Goal: Task Accomplishment & Management: Manage account settings

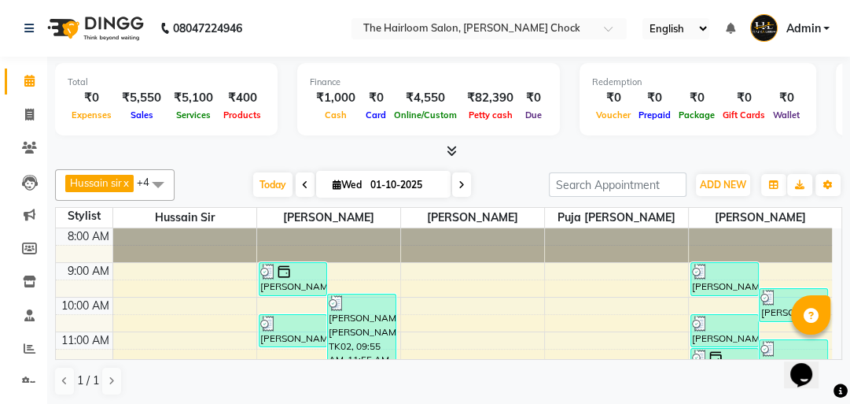
scroll to position [189, 0]
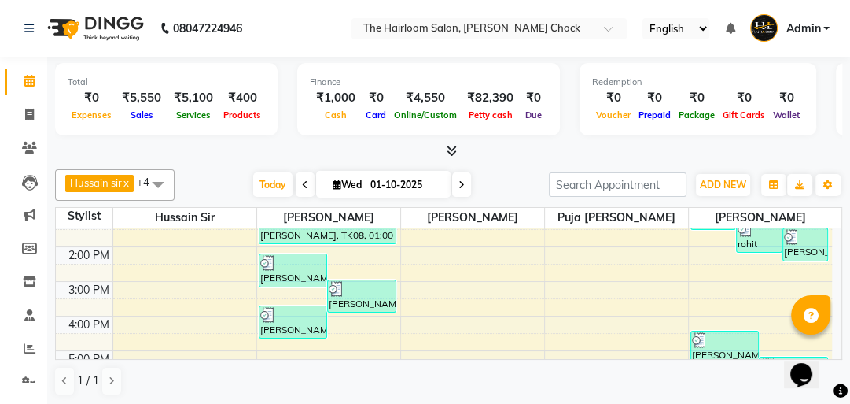
click at [747, 256] on div "8:00 AM 9:00 AM 10:00 AM 11:00 AM 12:00 PM 1:00 PM 2:00 PM 3:00 PM 4:00 PM 5:00…" at bounding box center [444, 315] width 776 height 553
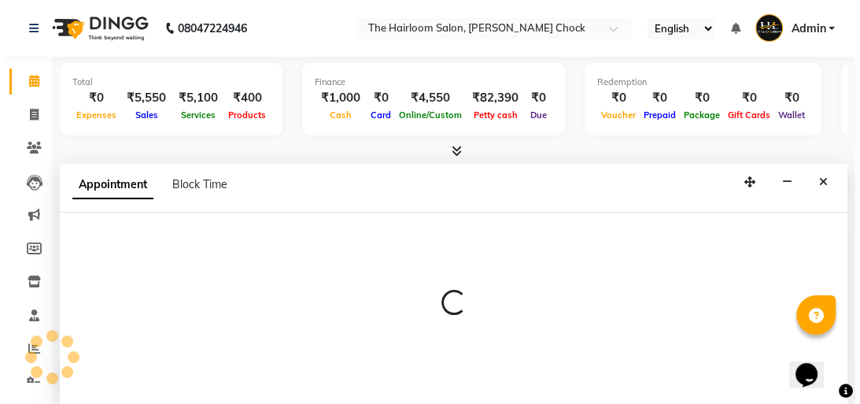
scroll to position [1, 0]
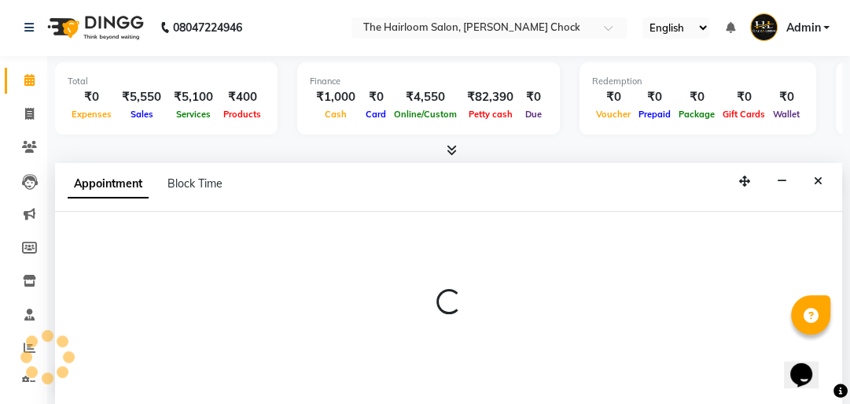
select select "88793"
select select "tentative"
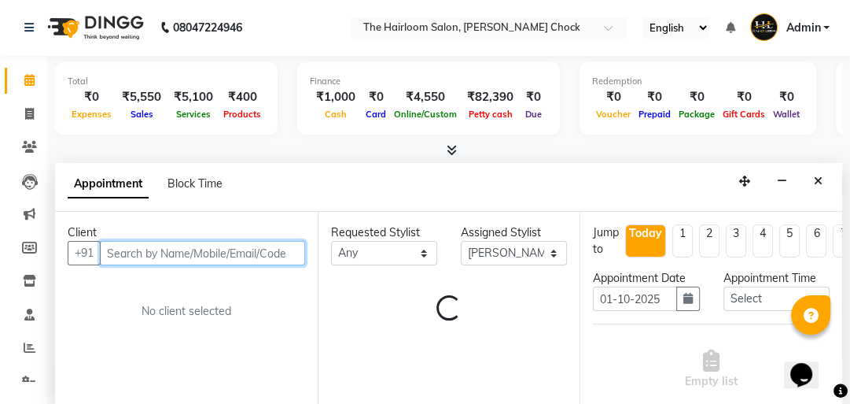
click at [149, 252] on input "text" at bounding box center [202, 253] width 205 height 24
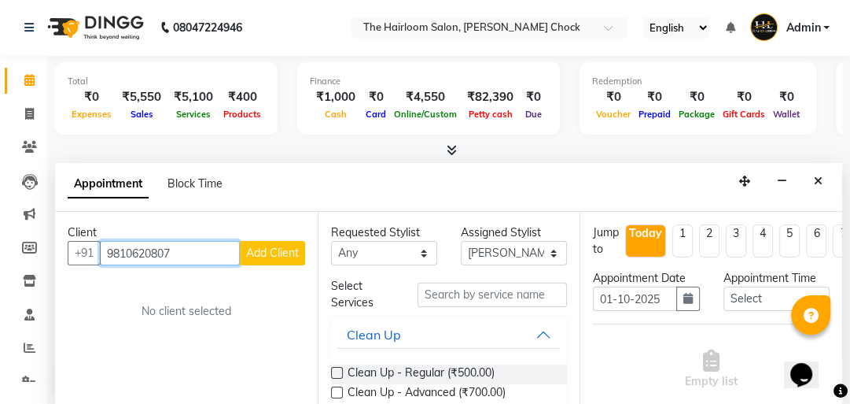
type input "9810620807"
click at [282, 241] on button "Add Client" at bounding box center [272, 253] width 65 height 24
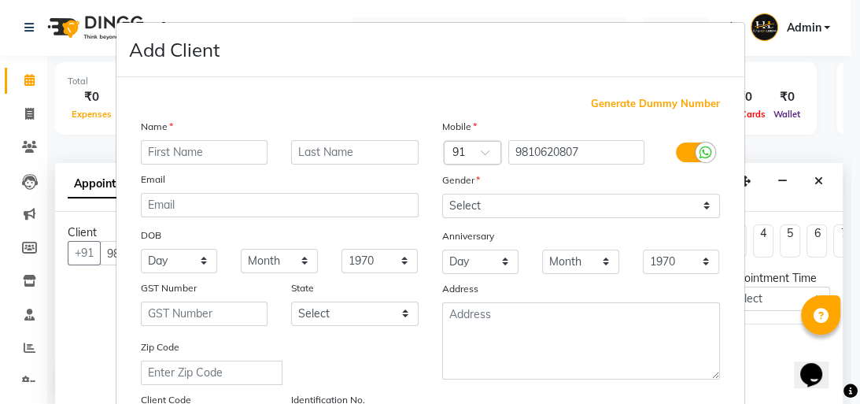
click at [229, 153] on input "text" at bounding box center [204, 152] width 127 height 24
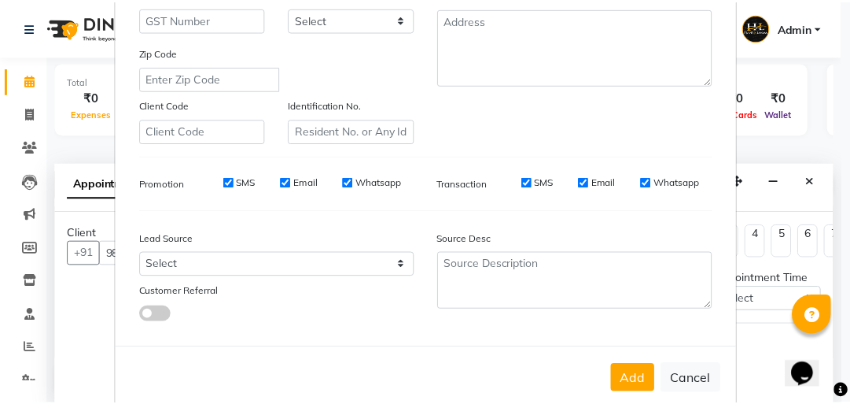
scroll to position [330, 0]
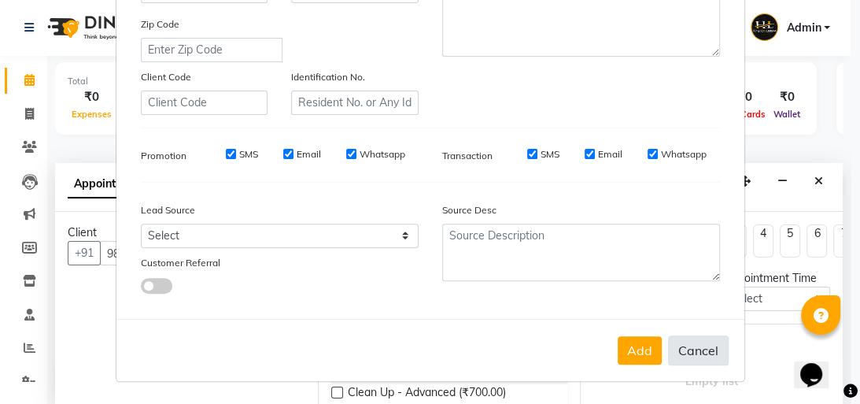
click at [693, 348] on button "Cancel" at bounding box center [698, 350] width 61 height 30
select select
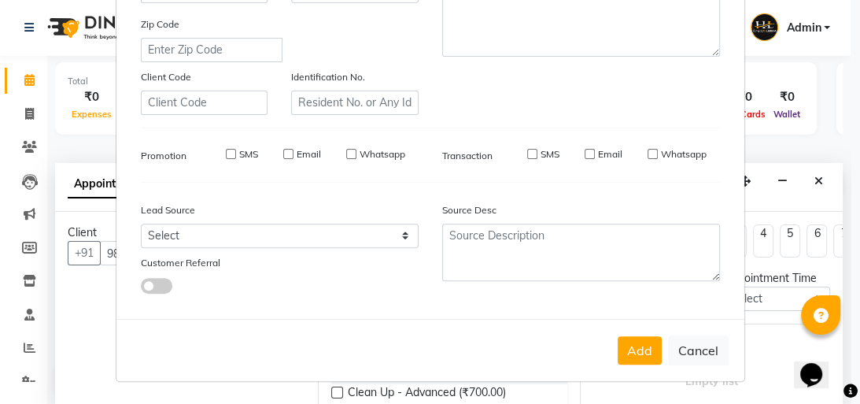
select select
checkbox input "false"
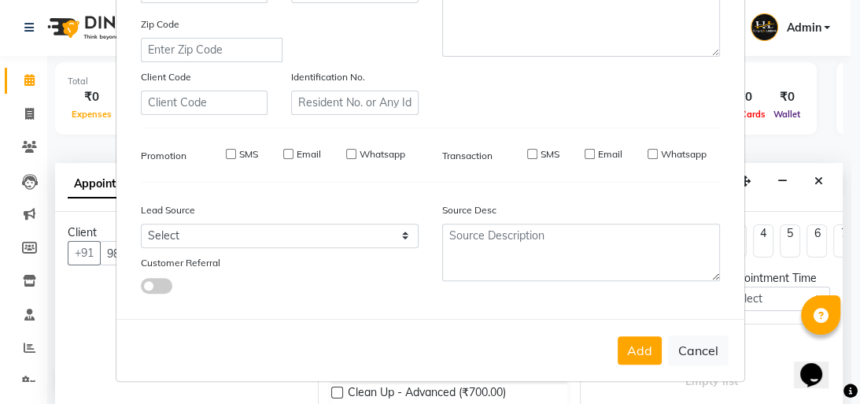
checkbox input "false"
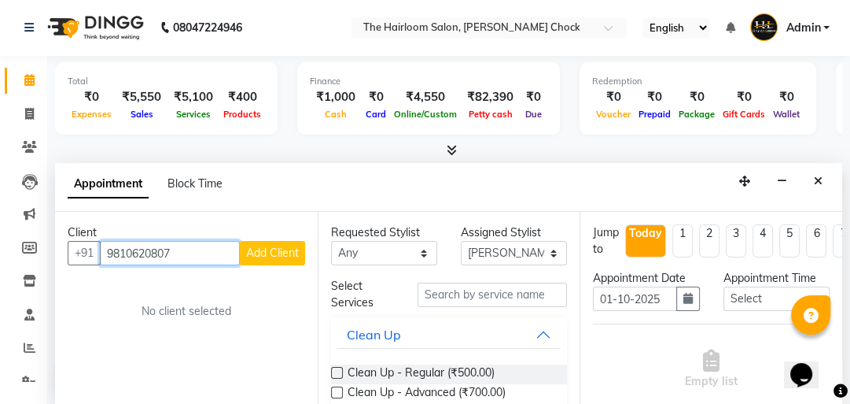
drag, startPoint x: 192, startPoint y: 253, endPoint x: 47, endPoint y: 261, distance: 145.0
click at [47, 261] on div "Total ₹0 Expenses ₹5,550 Sales ₹5,100 Services ₹400 Products Finance ₹1,000 Cas…" at bounding box center [448, 230] width 803 height 349
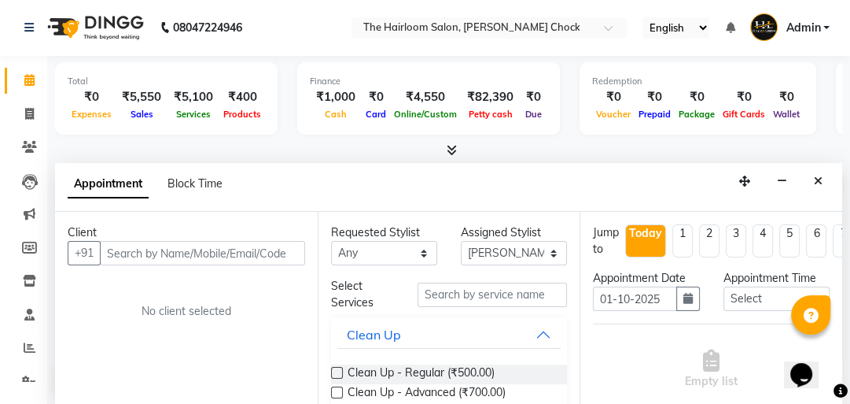
click at [44, 261] on li "Members" at bounding box center [23, 248] width 47 height 34
click at [122, 242] on input "text" at bounding box center [202, 253] width 205 height 24
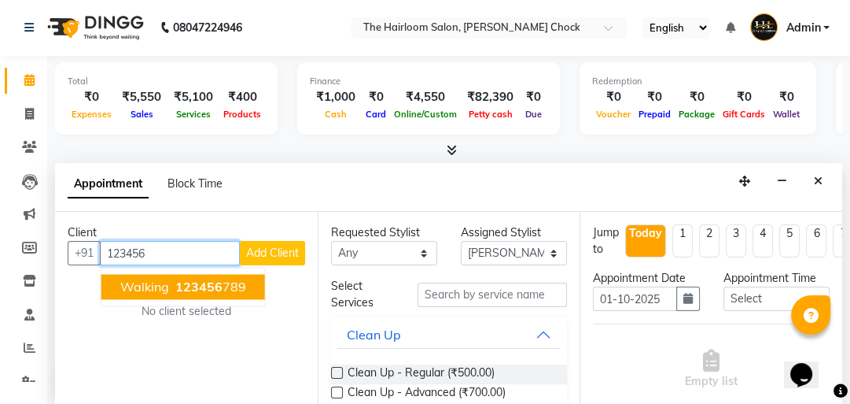
click at [144, 282] on span "walking" at bounding box center [144, 286] width 49 height 16
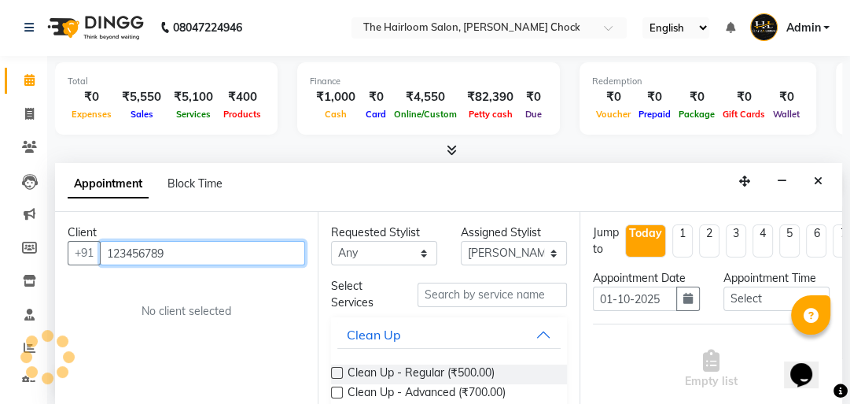
type input "123456789"
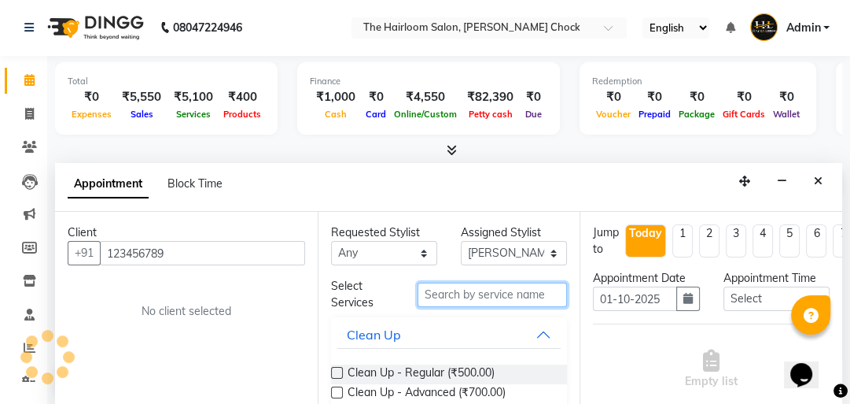
click at [489, 290] on input "text" at bounding box center [492, 294] width 149 height 24
click at [485, 289] on input "text" at bounding box center [492, 294] width 149 height 24
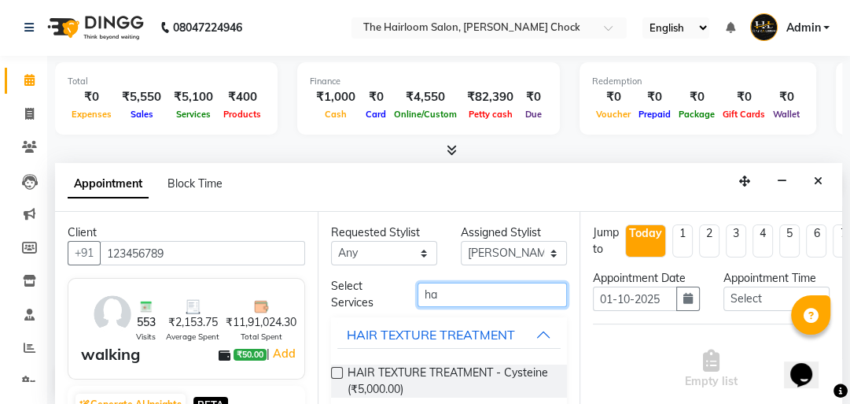
type input "h"
type input "[PERSON_NAME] s"
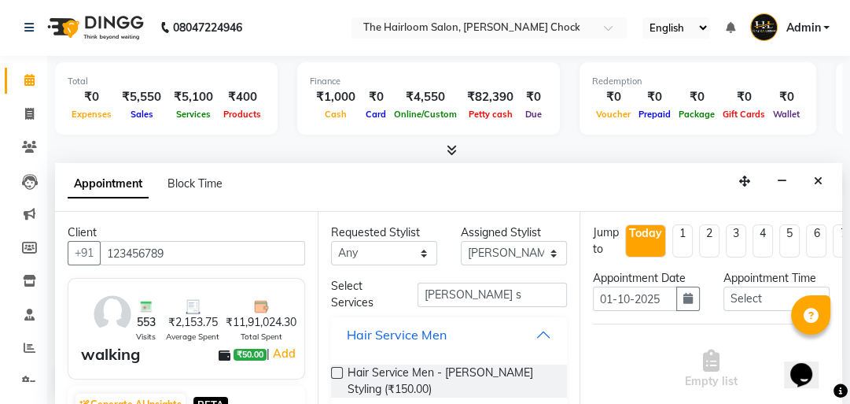
click at [469, 345] on button "Hair Service Men" at bounding box center [449, 334] width 224 height 28
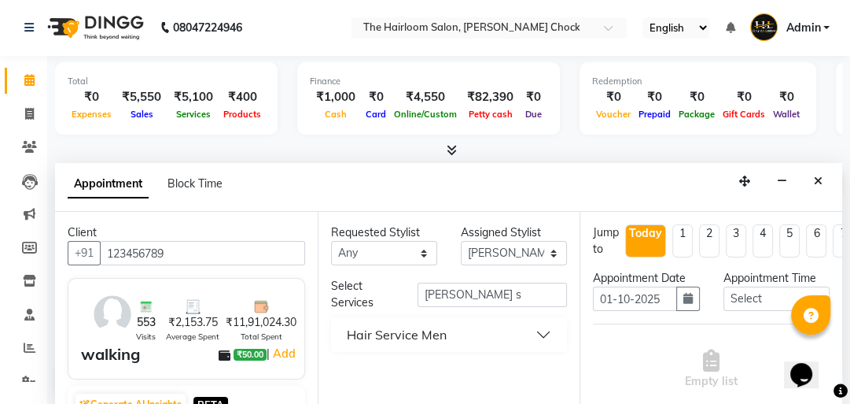
drag, startPoint x: 470, startPoint y: 378, endPoint x: 470, endPoint y: 369, distance: 8.7
click at [470, 372] on div "Requested Stylist Any [PERSON_NAME] [PERSON_NAME] [PERSON_NAME] sir puja [PERSO…" at bounding box center [449, 309] width 263 height 194
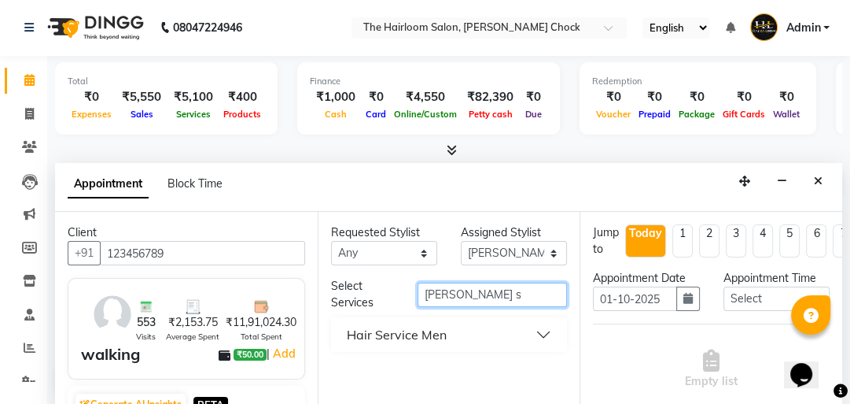
click at [475, 305] on div "Select Services [PERSON_NAME] s" at bounding box center [449, 294] width 260 height 33
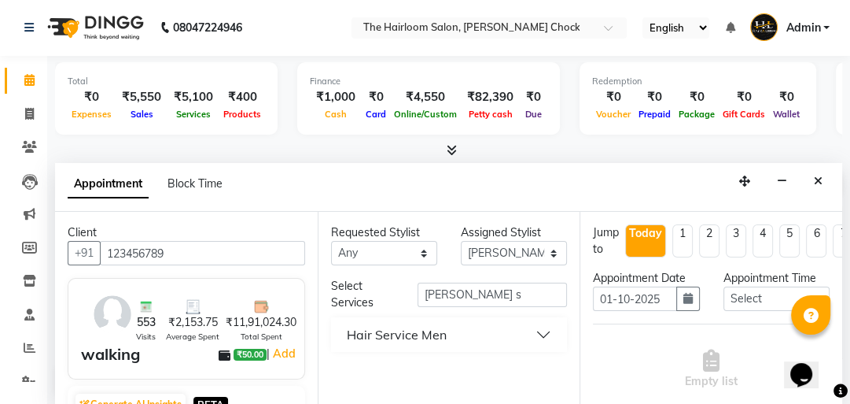
click at [475, 343] on button "Hair Service Men" at bounding box center [449, 334] width 224 height 28
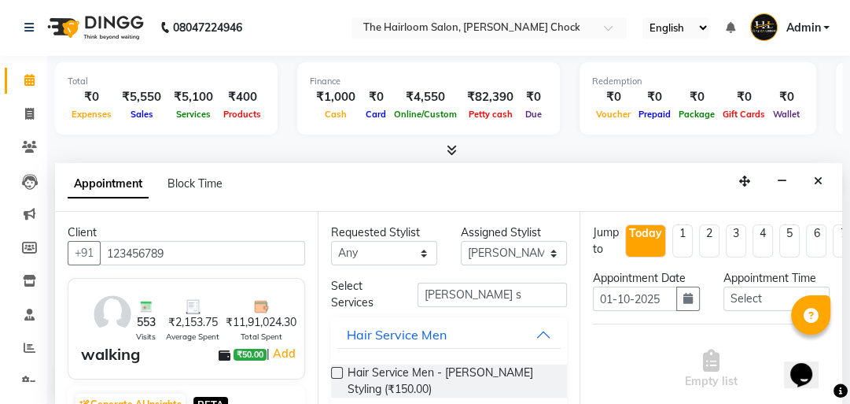
drag, startPoint x: 463, startPoint y: 374, endPoint x: 457, endPoint y: 321, distance: 53.9
click at [463, 374] on span "Hair Service Men - [PERSON_NAME] Styling (₹150.00)" at bounding box center [452, 380] width 208 height 33
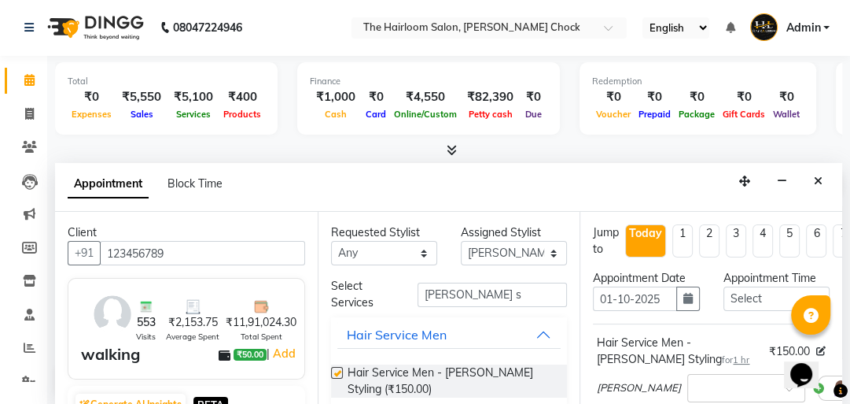
checkbox input "false"
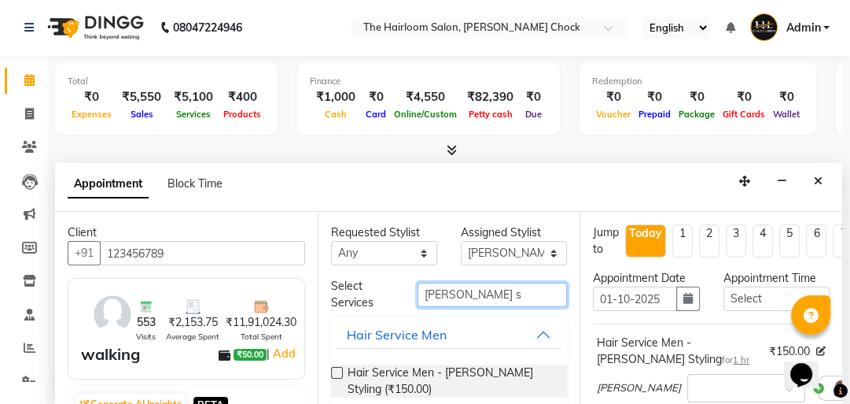
drag, startPoint x: 377, startPoint y: 295, endPoint x: 362, endPoint y: 295, distance: 14.9
click at [364, 295] on div "Select Services [PERSON_NAME] s" at bounding box center [449, 294] width 260 height 33
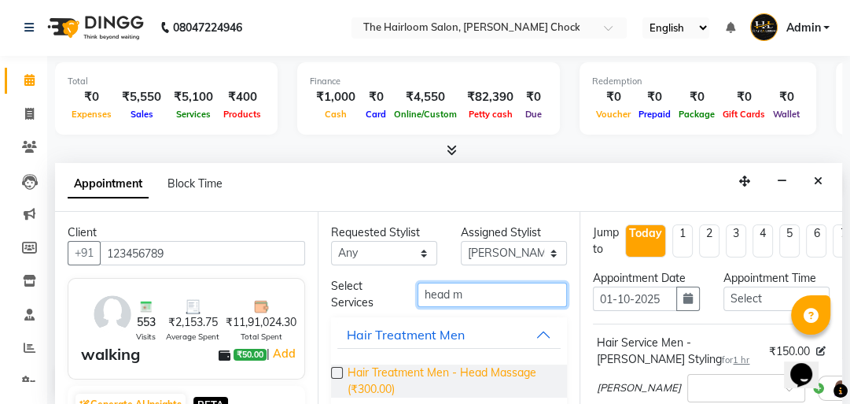
type input "head m"
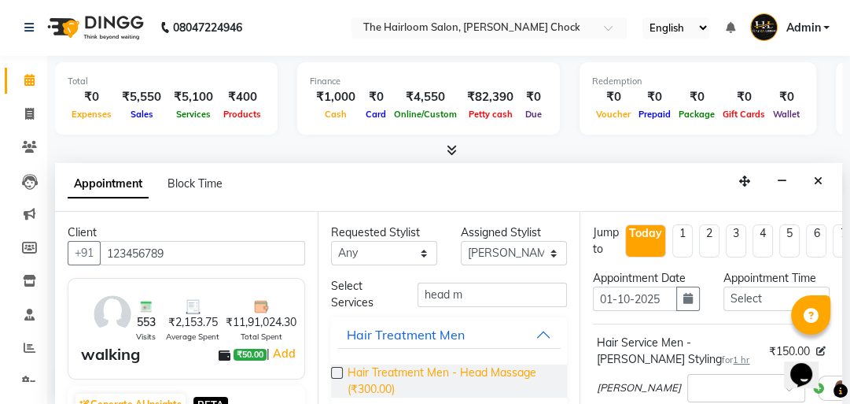
click at [463, 377] on span "Hair Treatment Men - Head Massage (₹300.00)" at bounding box center [452, 380] width 208 height 33
checkbox input "false"
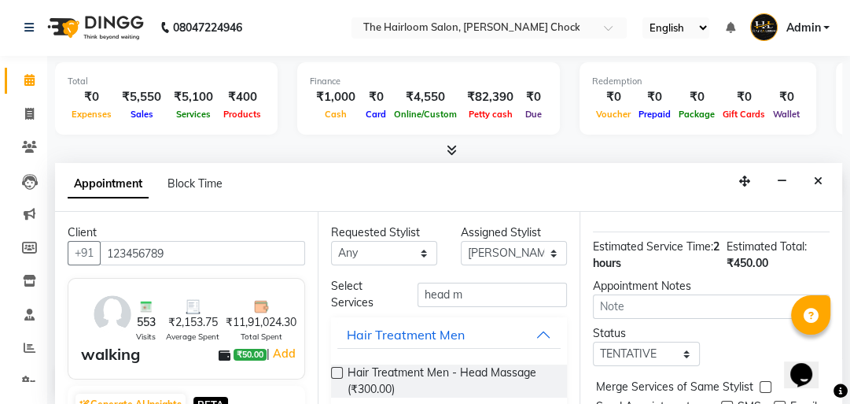
scroll to position [401, 0]
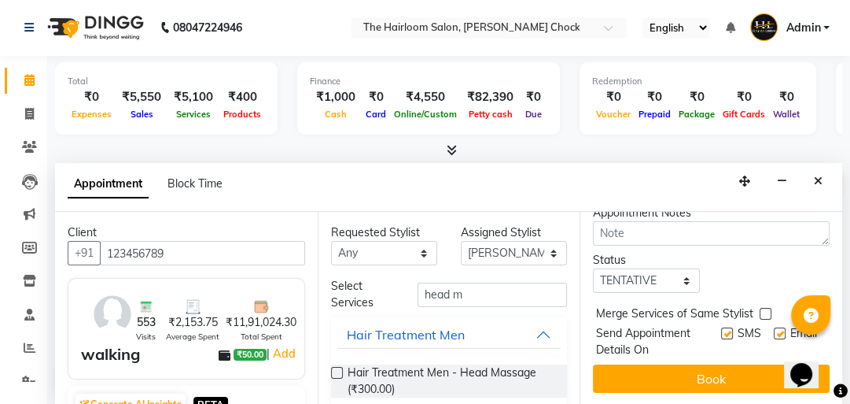
click at [721, 327] on label at bounding box center [727, 333] width 12 height 12
click at [721, 330] on input "checkbox" at bounding box center [726, 335] width 10 height 10
checkbox input "false"
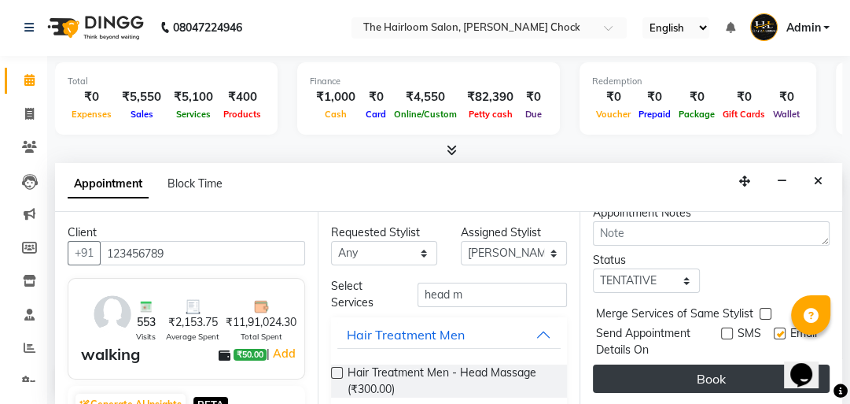
click at [714, 364] on button "Book" at bounding box center [711, 378] width 237 height 28
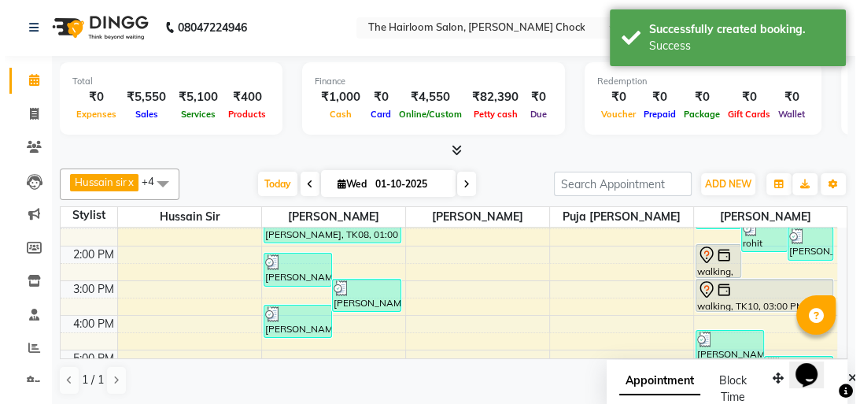
scroll to position [0, 0]
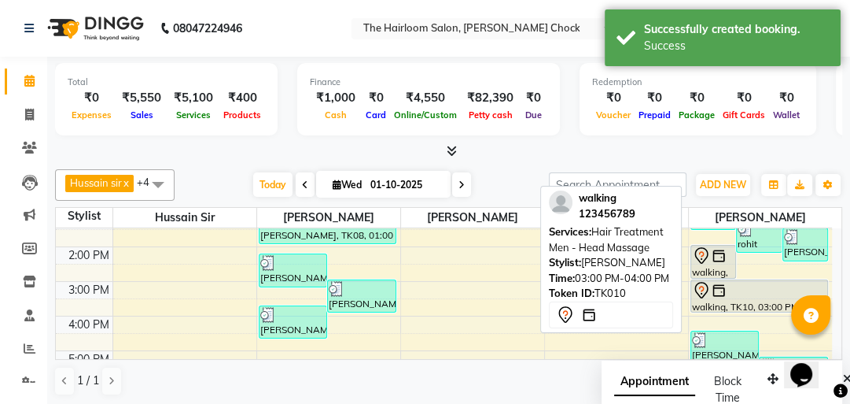
click at [716, 301] on div "walking, TK10, 03:00 PM-04:00 PM, Hair Treatment Men - Head Massage" at bounding box center [759, 295] width 137 height 31
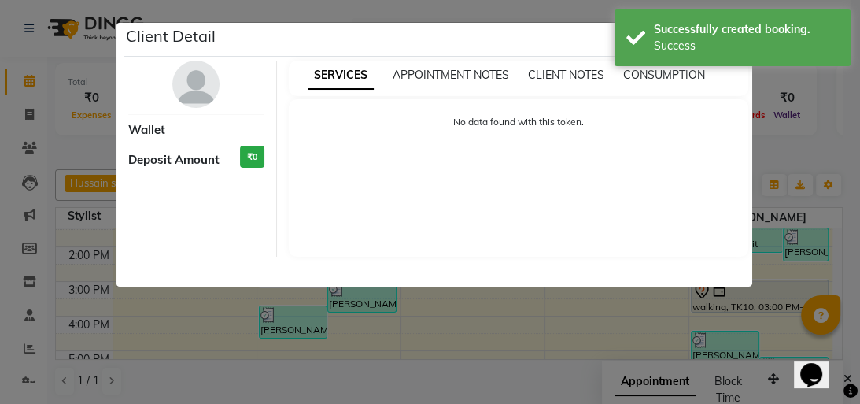
select select "7"
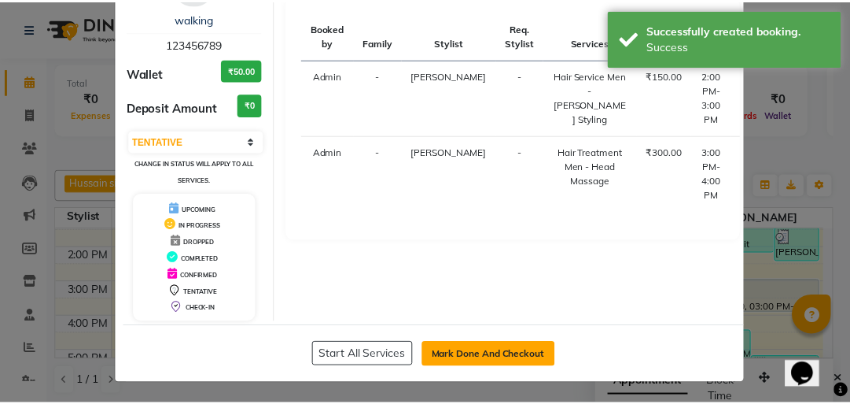
scroll to position [104, 0]
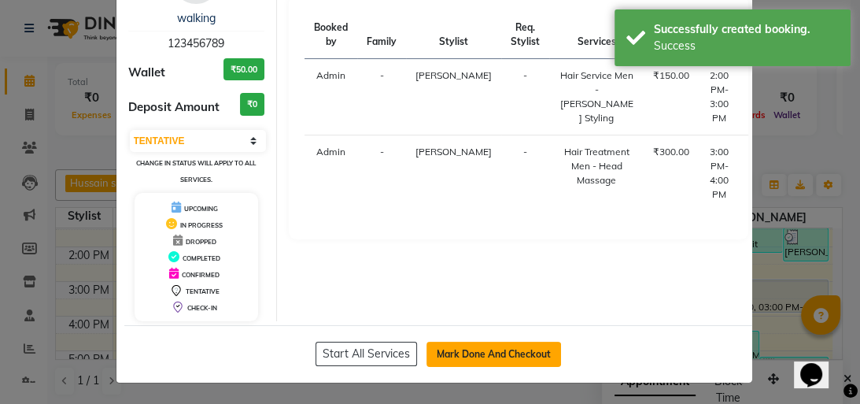
click at [511, 346] on button "Mark Done And Checkout" at bounding box center [493, 353] width 135 height 25
select select "service"
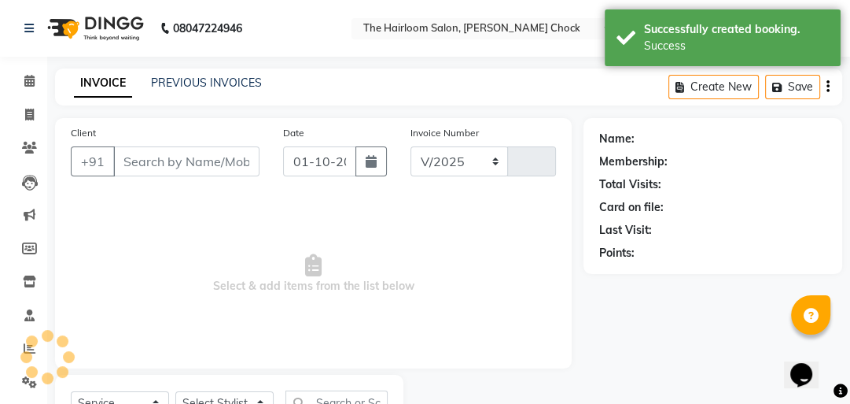
select select "5926"
type input "3997"
type input "123456789"
select select "88793"
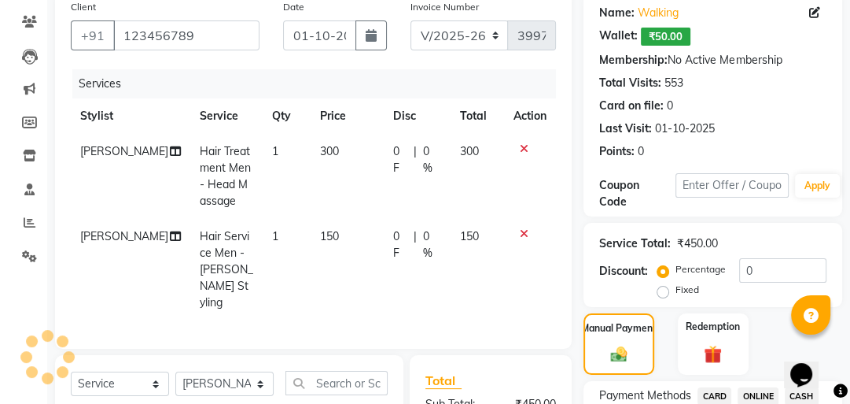
scroll to position [315, 0]
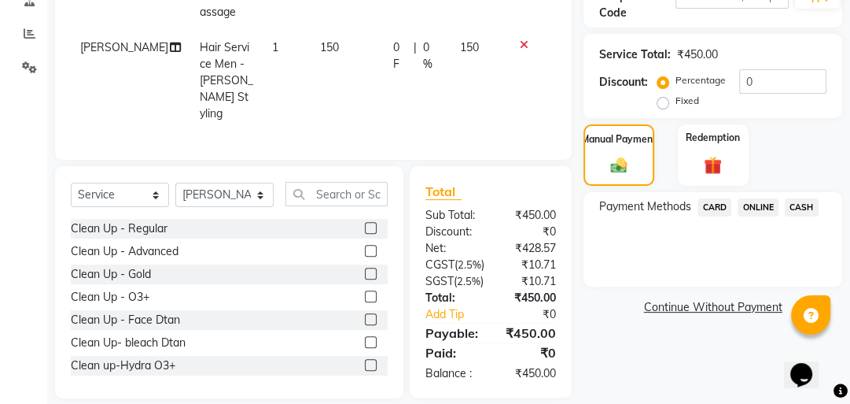
click at [800, 204] on span "CASH" at bounding box center [802, 207] width 34 height 18
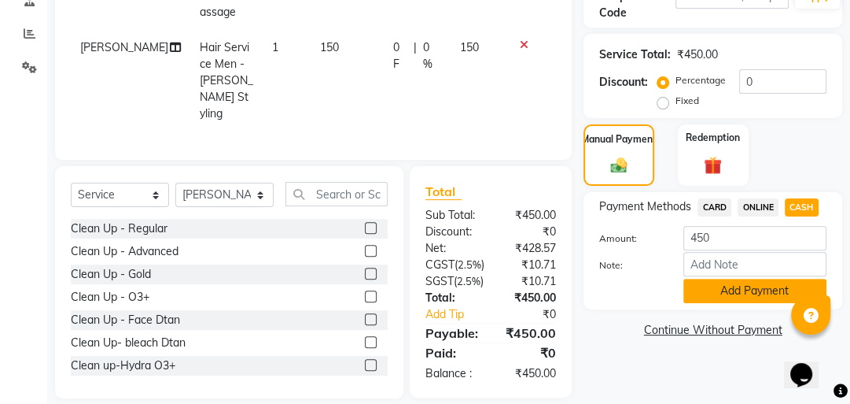
click at [754, 287] on button "Add Payment" at bounding box center [755, 290] width 143 height 24
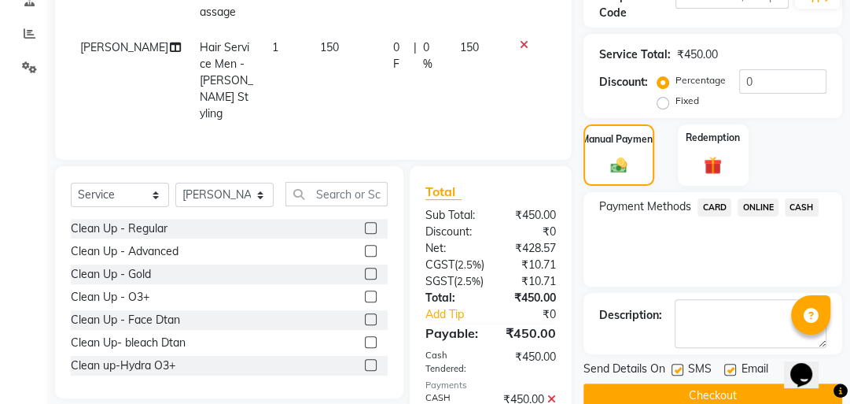
scroll to position [424, 0]
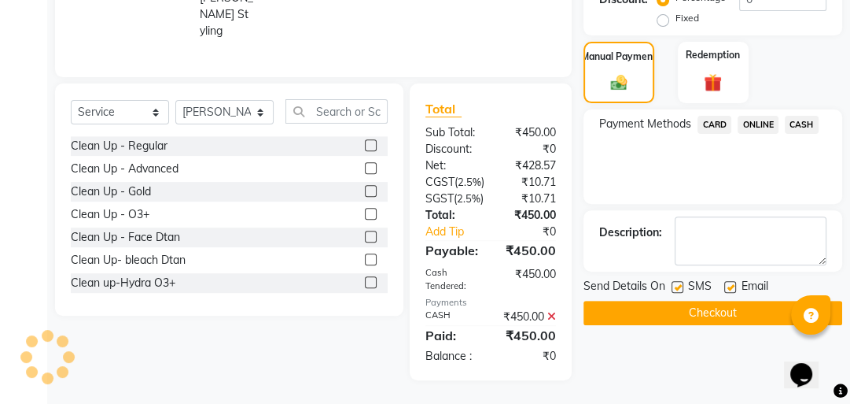
drag, startPoint x: 677, startPoint y: 261, endPoint x: 670, endPoint y: 278, distance: 17.7
click at [677, 281] on div at bounding box center [677, 289] width 10 height 17
click at [670, 301] on button "Checkout" at bounding box center [713, 313] width 259 height 24
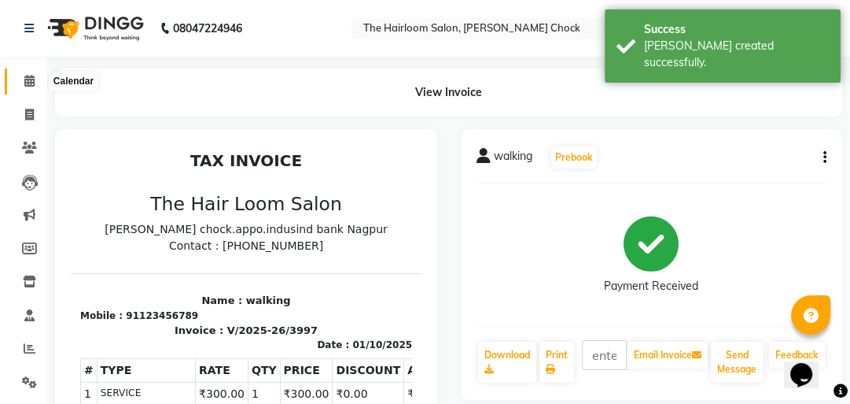
click at [30, 86] on icon at bounding box center [29, 81] width 10 height 12
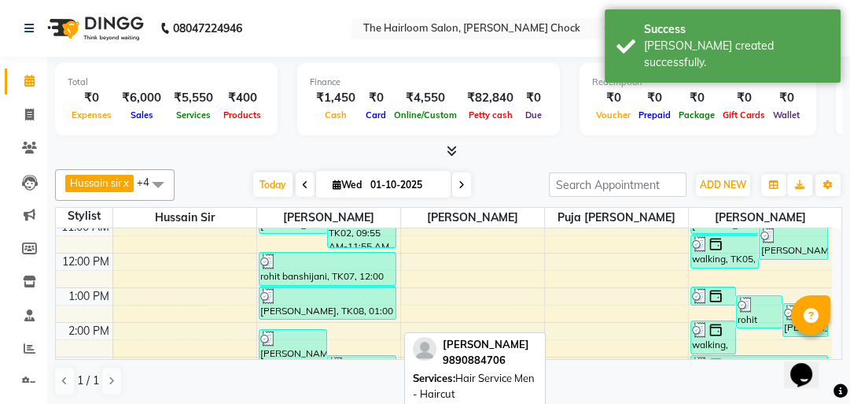
scroll to position [189, 0]
